Goal: Task Accomplishment & Management: Use online tool/utility

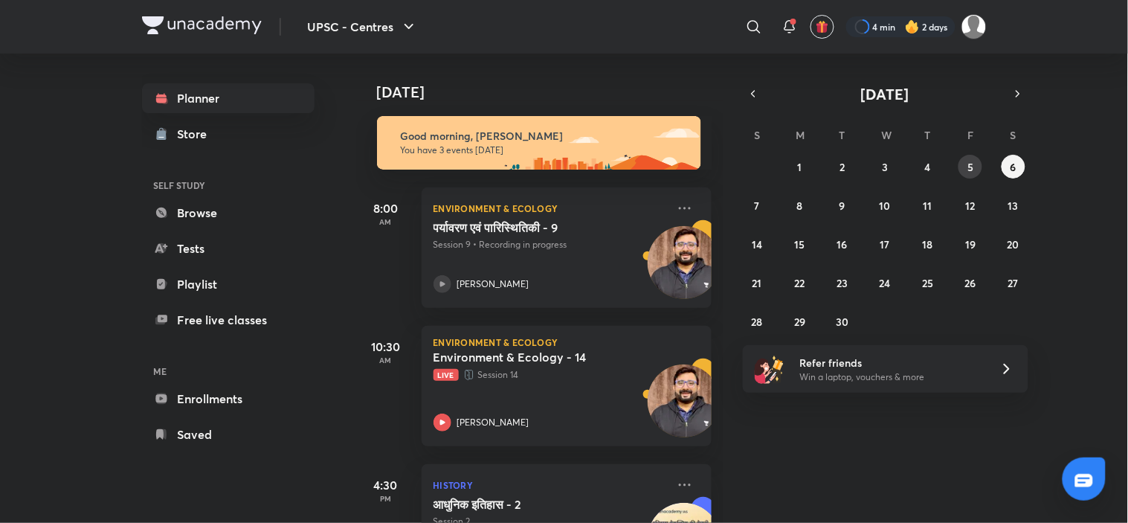
click at [965, 158] on button "5" at bounding box center [970, 167] width 24 height 24
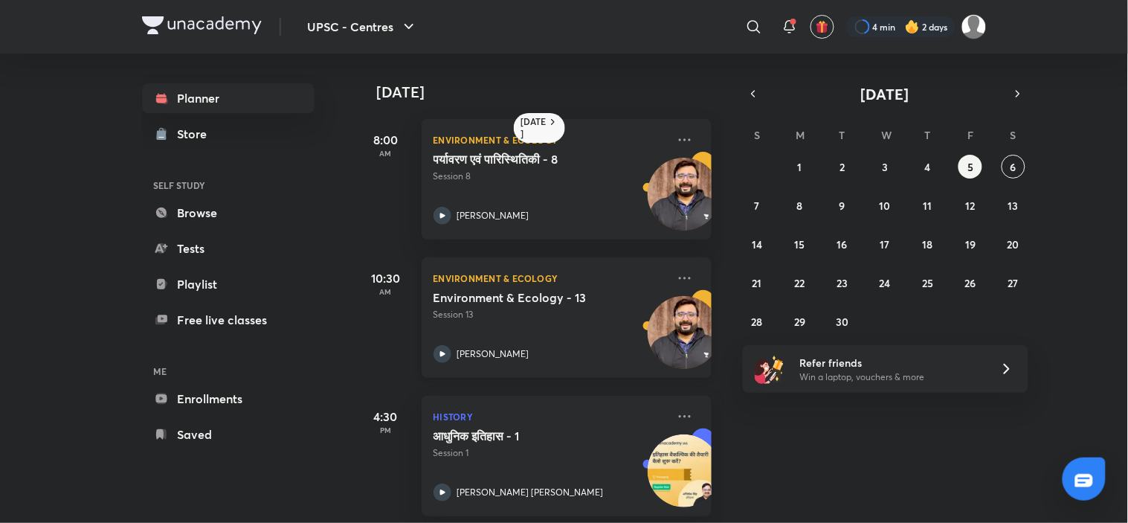
scroll to position [155, 0]
